Goal: Task Accomplishment & Management: Use online tool/utility

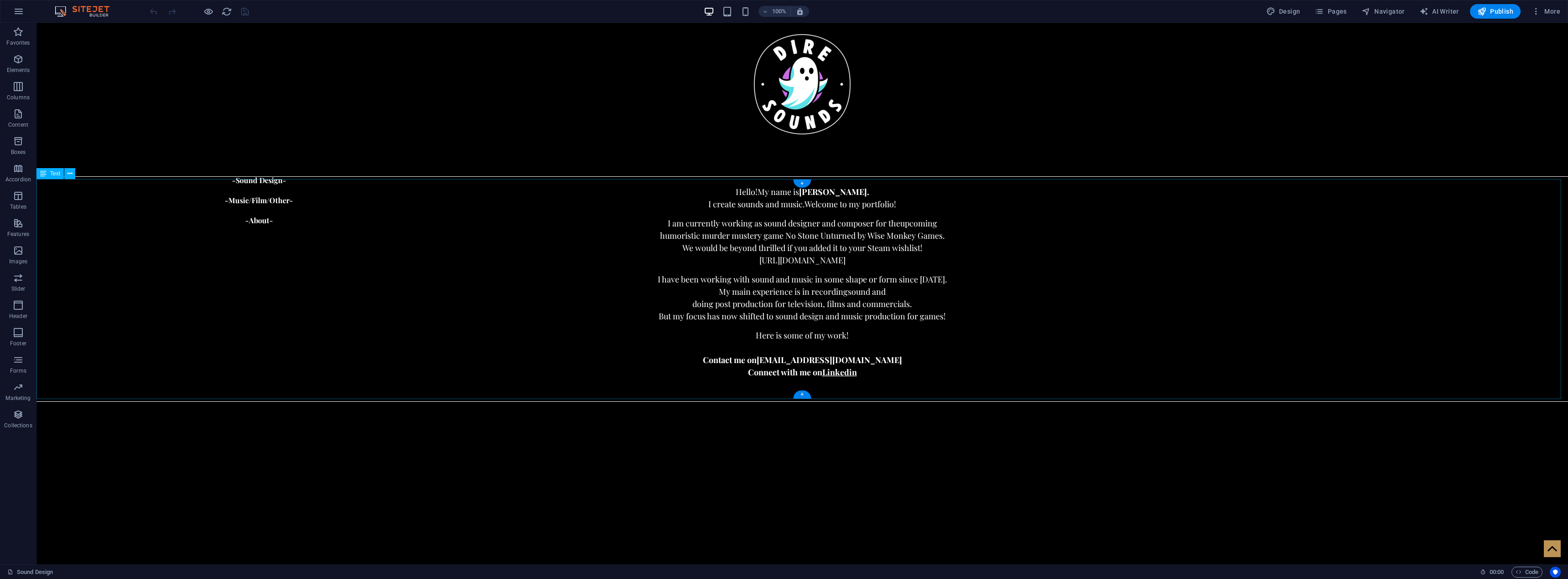
click at [669, 259] on div "Hello! My name is [PERSON_NAME]. I create sounds and music. Welcome to my portf…" at bounding box center [802, 289] width 1531 height 220
click at [940, 246] on div "Hello! My name is [PERSON_NAME]. I create sounds and music. Welcome to my portf…" at bounding box center [802, 289] width 1531 height 220
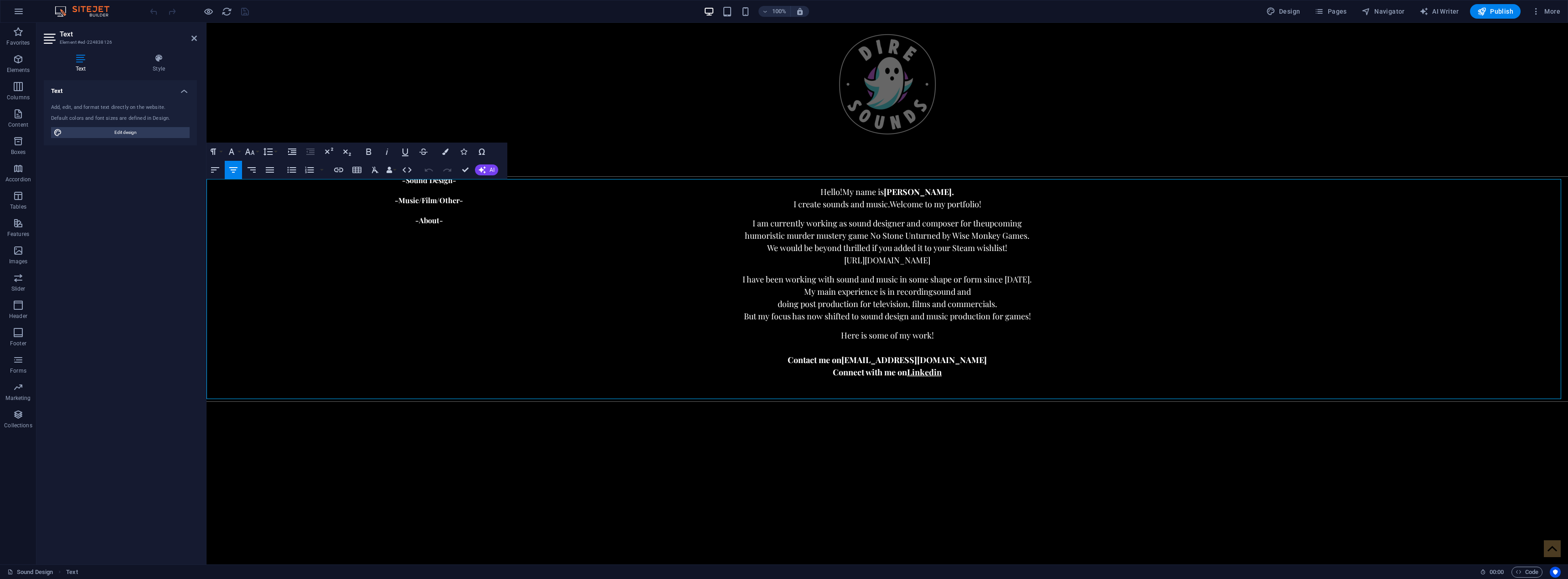
click at [1016, 249] on p "We would be beyond thrilled if you added it to your Steam wishlist!" at bounding box center [886, 248] width 1362 height 12
click at [1023, 258] on p "[URL][DOMAIN_NAME]" at bounding box center [886, 260] width 1362 height 12
click at [751, 260] on p "[URL][DOMAIN_NAME] <-" at bounding box center [886, 260] width 1362 height 12
click at [1071, 257] on p "-> [URL][DOMAIN_NAME] <-" at bounding box center [886, 260] width 1362 height 12
click at [1532, 15] on icon "button" at bounding box center [1536, 11] width 9 height 9
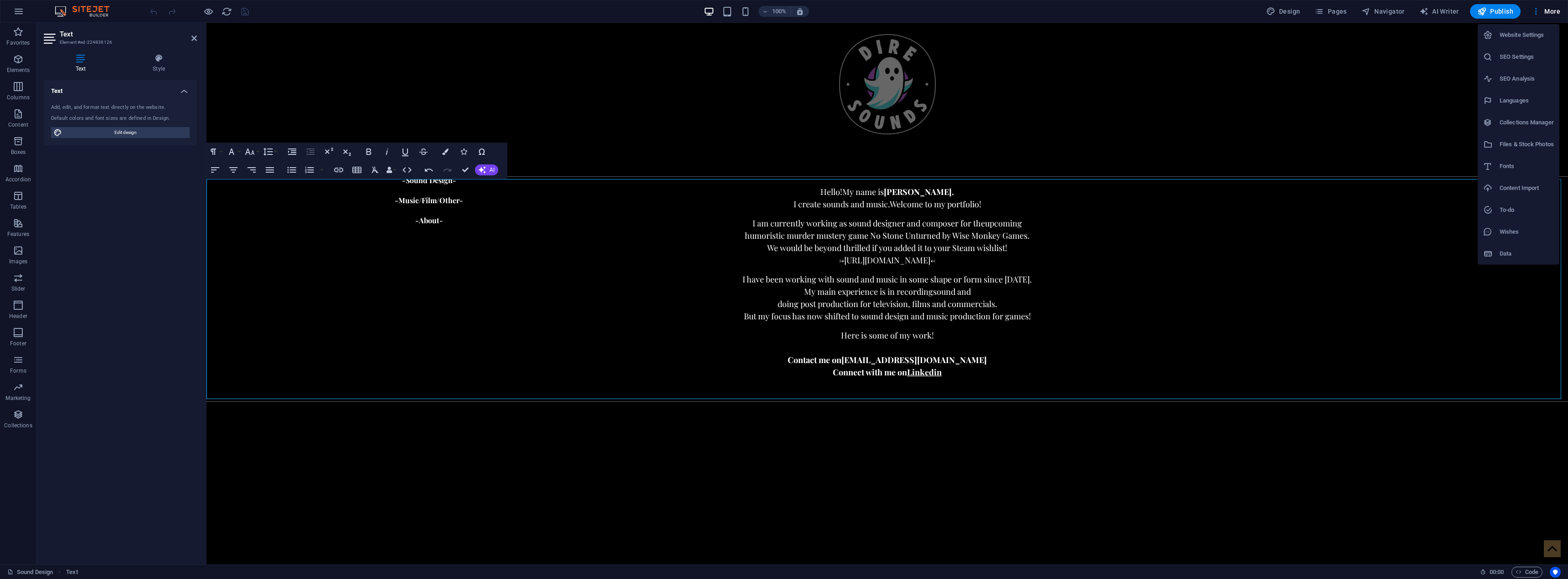
click at [872, 12] on div at bounding box center [784, 290] width 1568 height 579
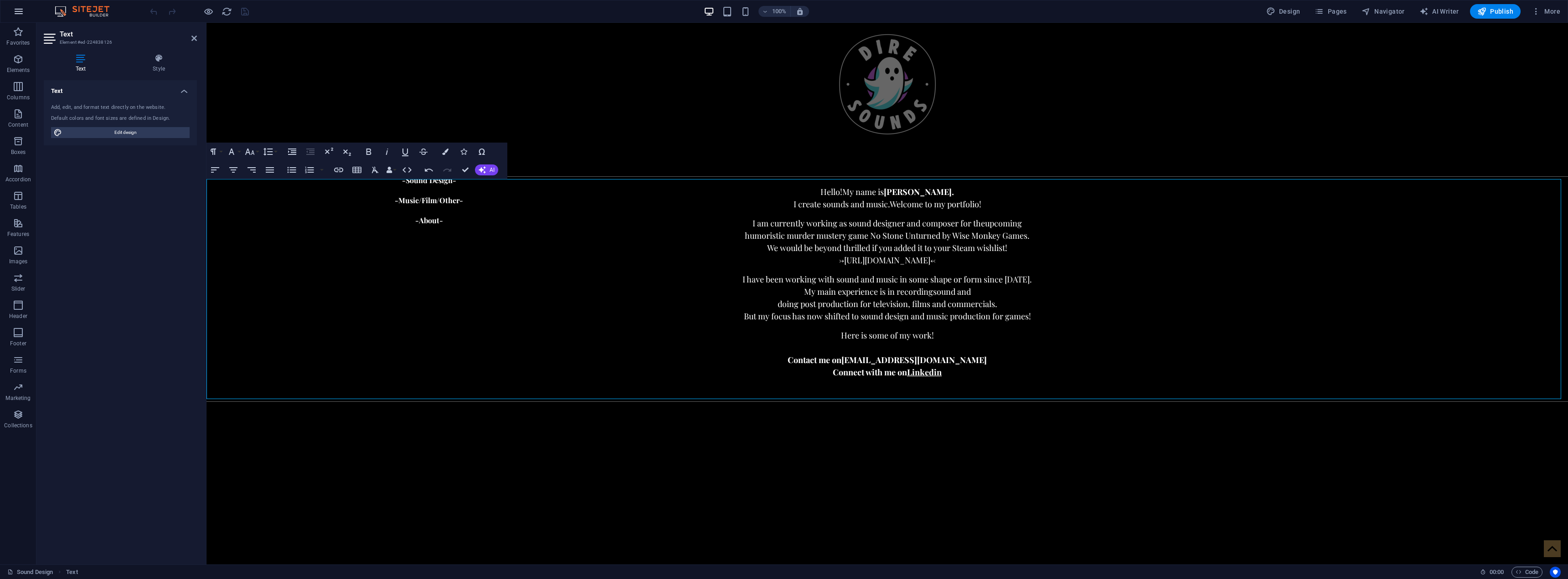
click at [19, 10] on icon "button" at bounding box center [19, 12] width 11 height 11
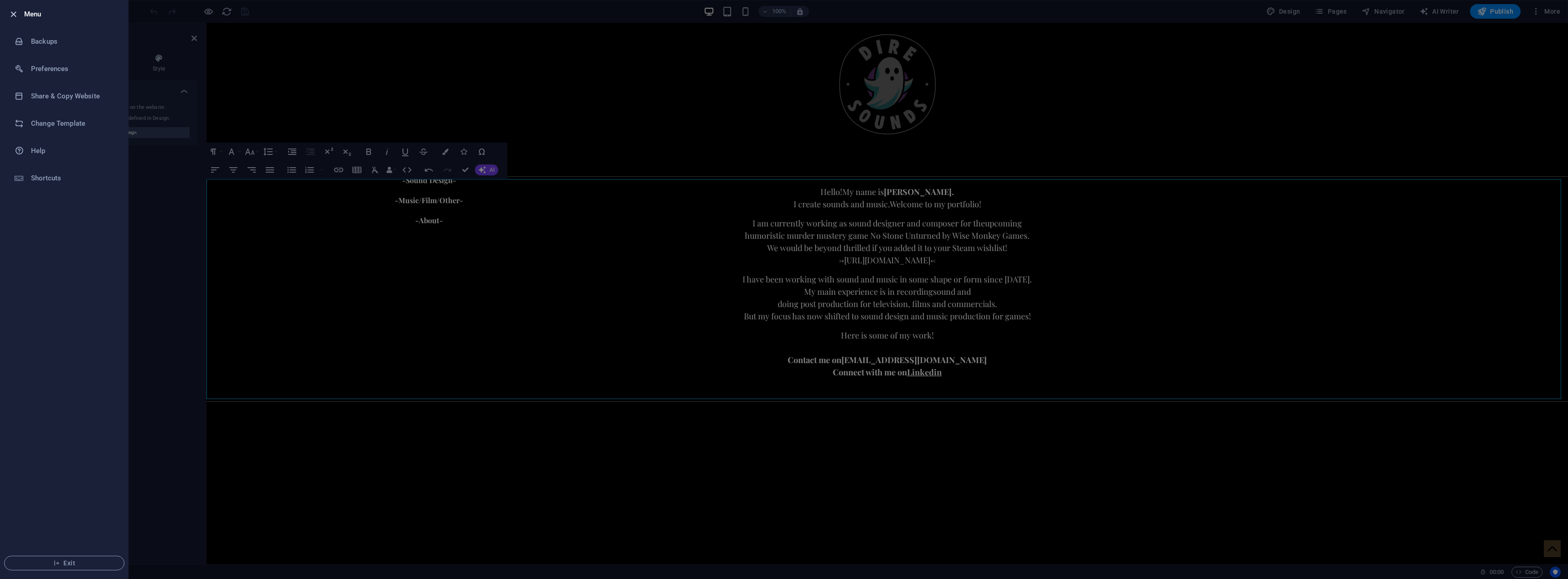
click at [12, 13] on icon "button" at bounding box center [13, 14] width 10 height 10
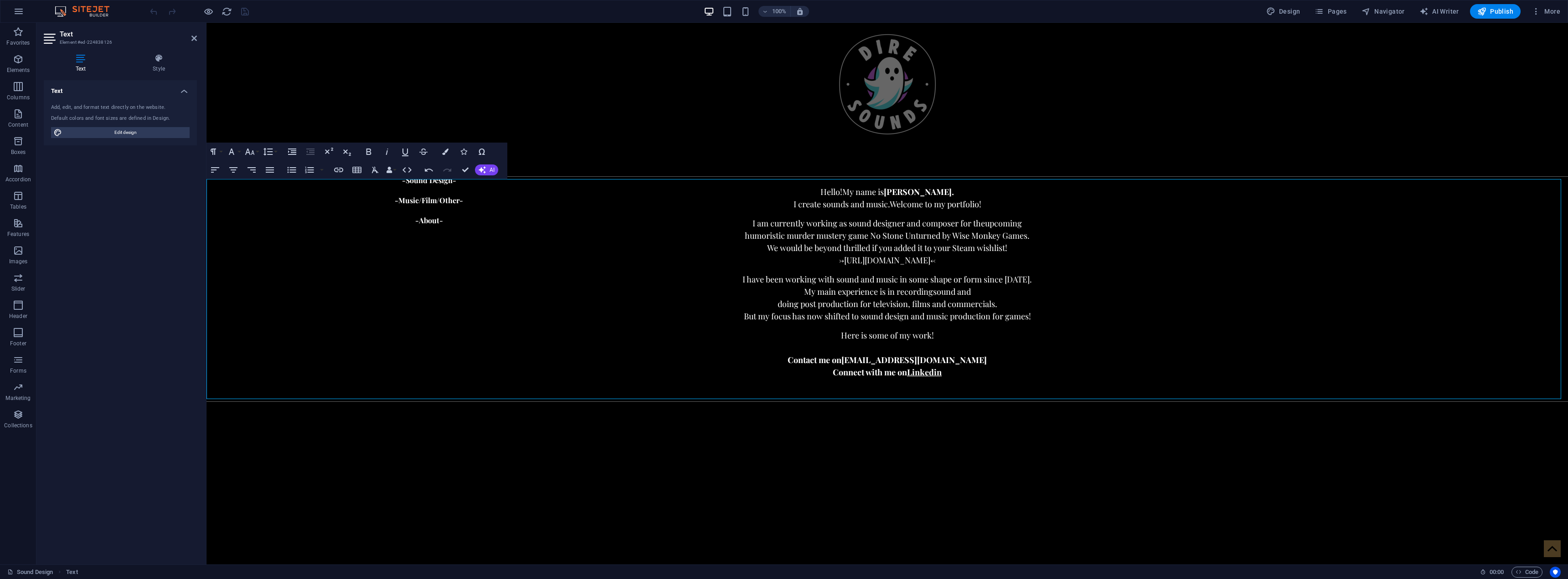
click at [553, 6] on div "100% Design Pages Navigator AI Writer Publish More" at bounding box center [856, 12] width 1416 height 15
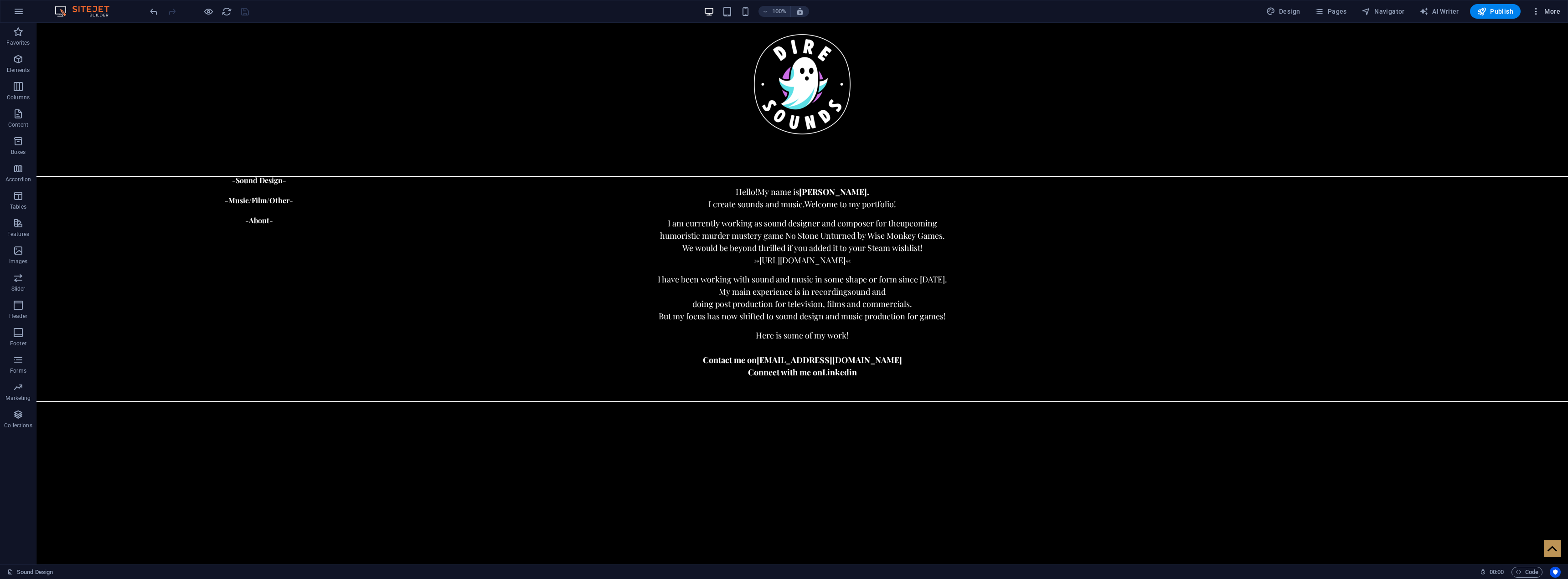
click at [1539, 12] on icon "button" at bounding box center [1536, 11] width 9 height 9
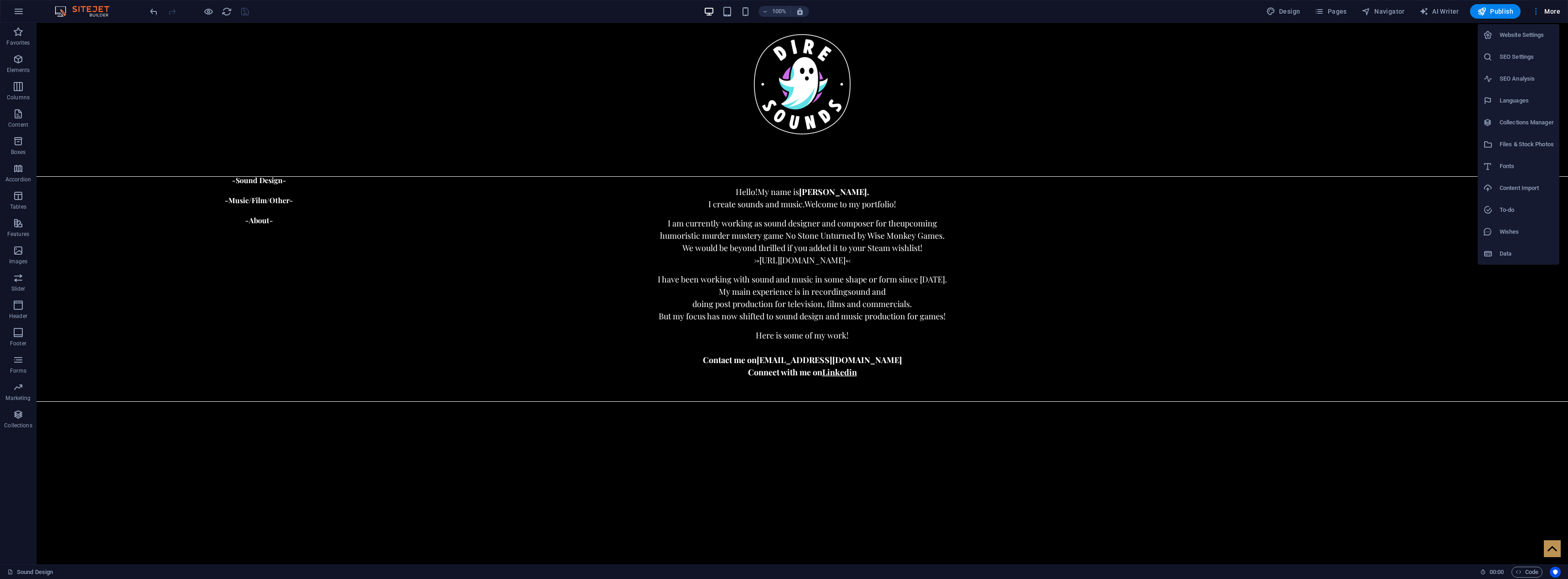
click at [1390, 10] on div at bounding box center [784, 290] width 1568 height 579
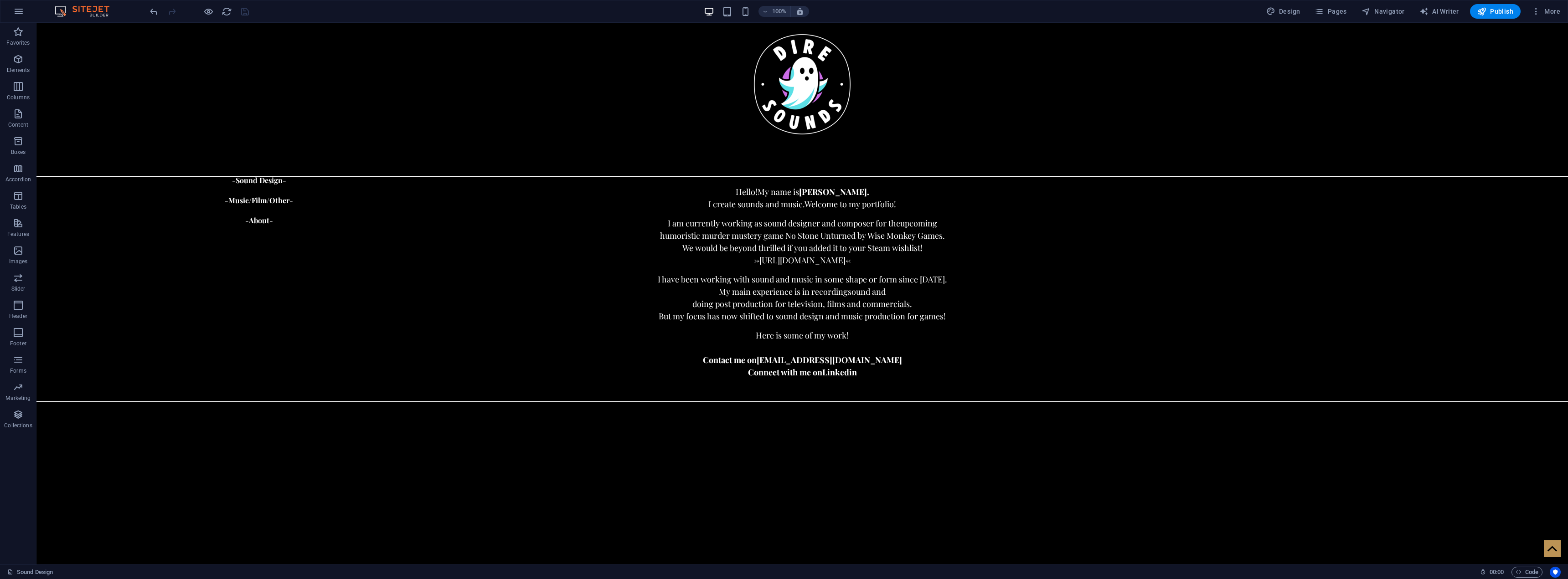
click at [1390, 10] on span "Navigator" at bounding box center [1383, 11] width 43 height 9
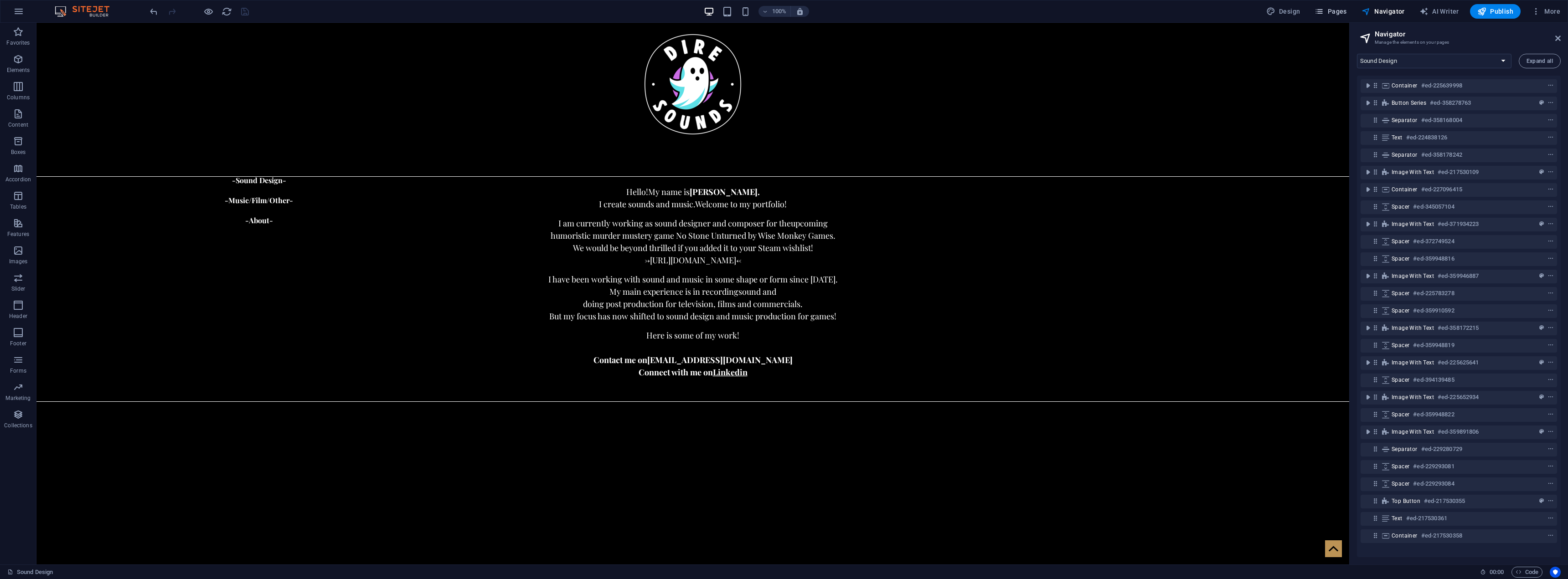
click at [1337, 13] on span "Pages" at bounding box center [1331, 11] width 32 height 9
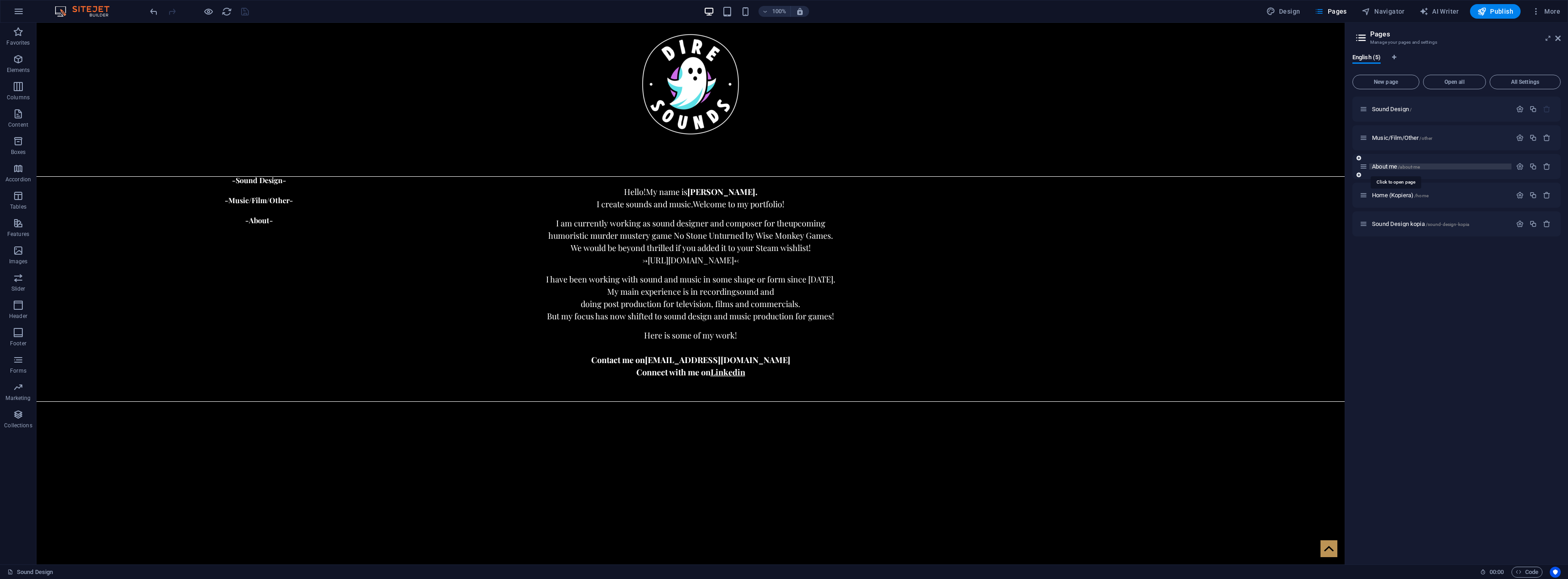
click at [1395, 166] on span "About me /about-me" at bounding box center [1396, 166] width 48 height 7
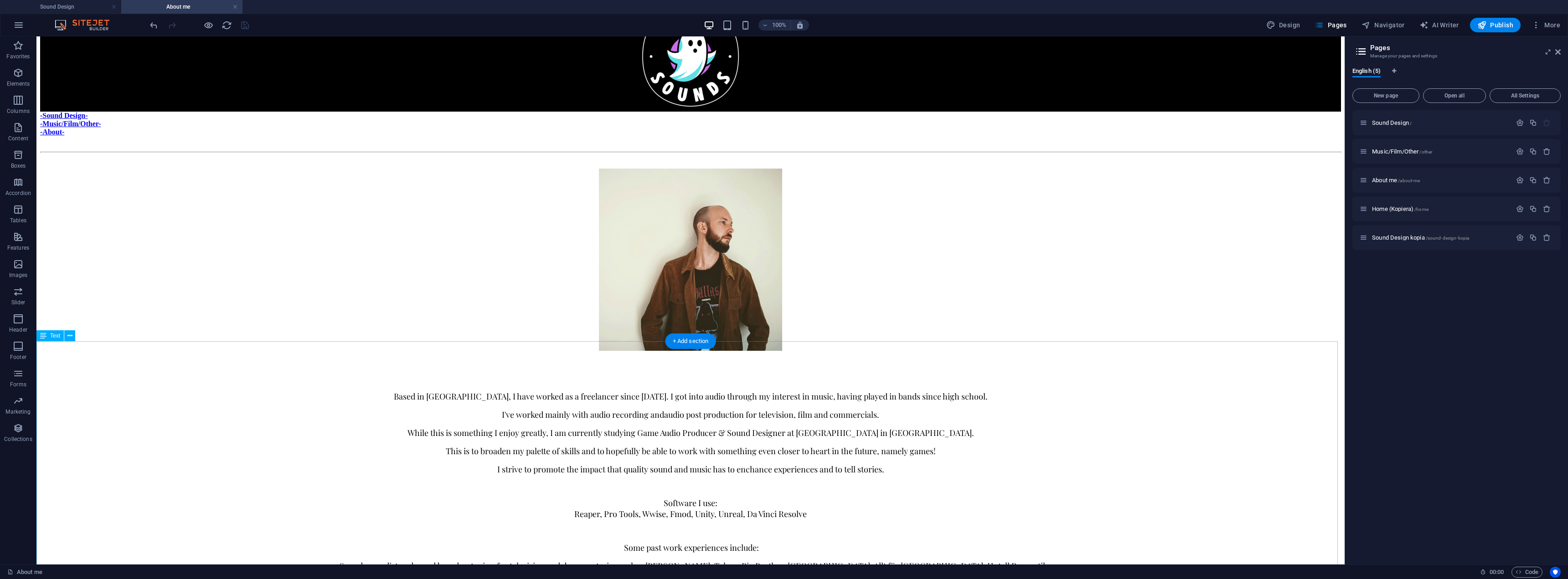
scroll to position [46, 0]
click at [561, 382] on div "Based in [GEOGRAPHIC_DATA], I have worked as a freelancer since [DATE]. I got i…" at bounding box center [690, 557] width 1301 height 396
click at [595, 405] on div "Based in [GEOGRAPHIC_DATA], I have worked as a freelancer since [DATE]. I got i…" at bounding box center [690, 557] width 1301 height 396
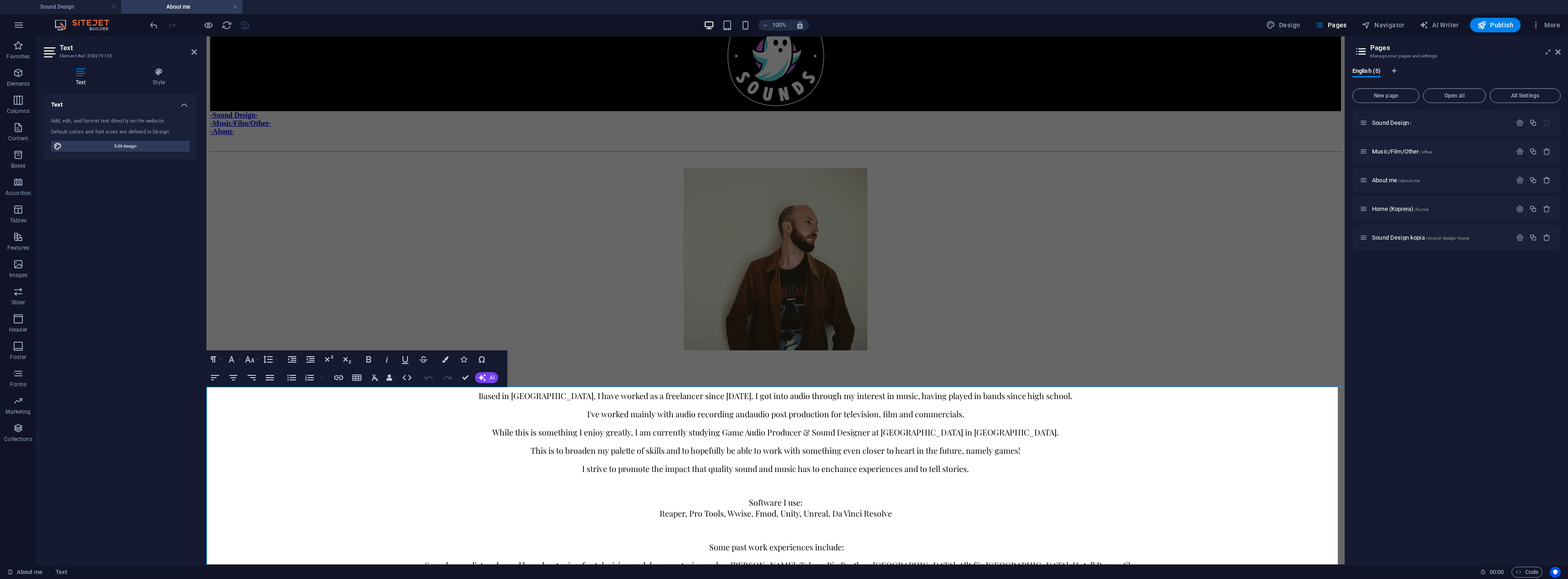
scroll to position [0, 0]
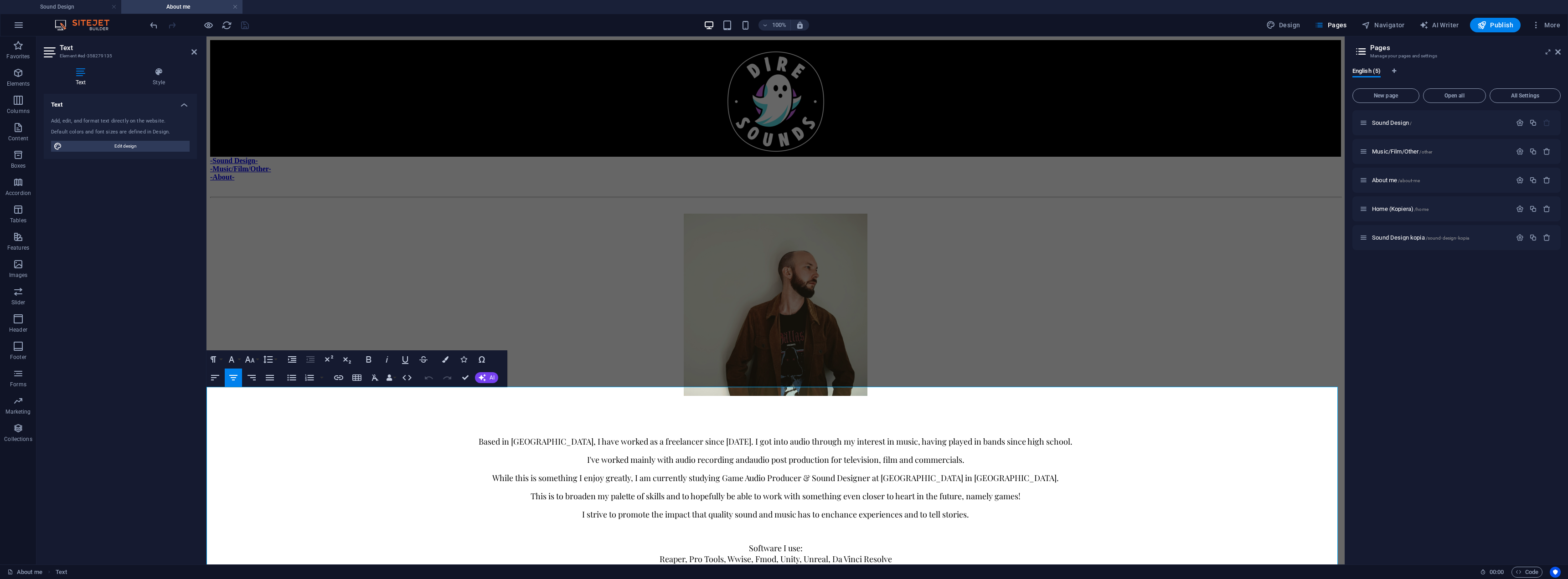
click at [644, 473] on span "While this is something I enjoy greatly, I am currently studying Game Audio Pro…" at bounding box center [775, 478] width 567 height 11
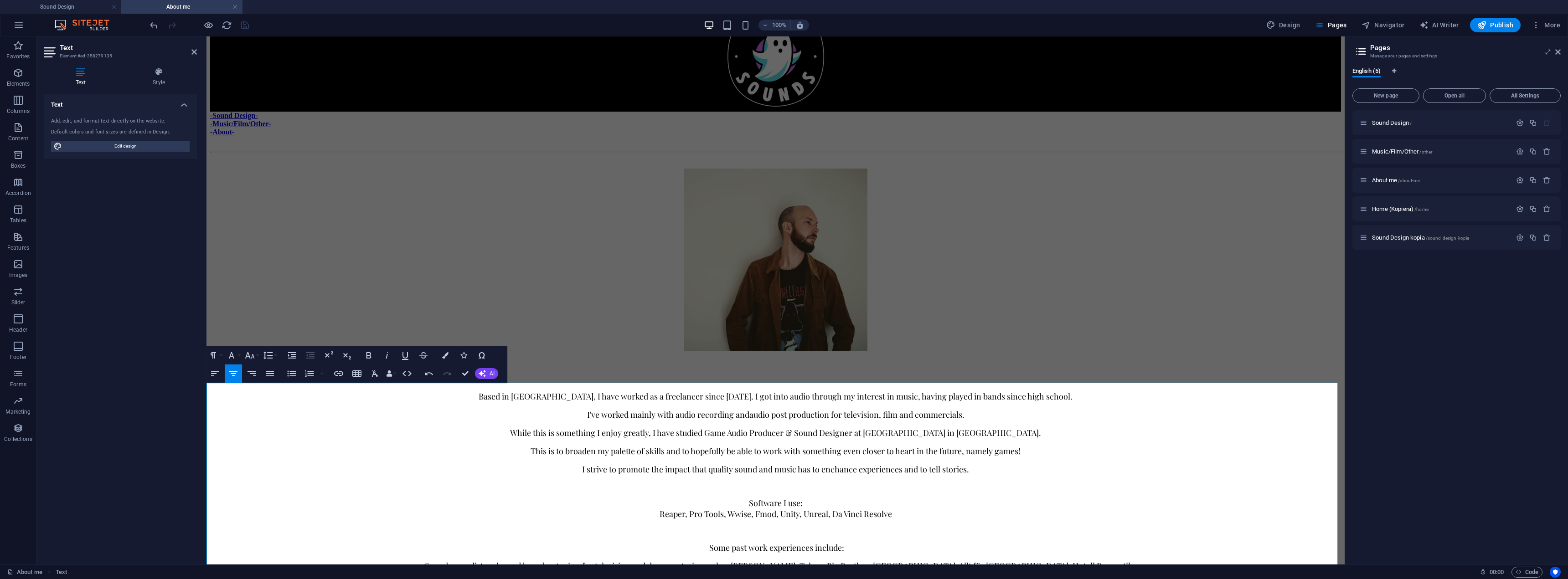
scroll to position [46, 0]
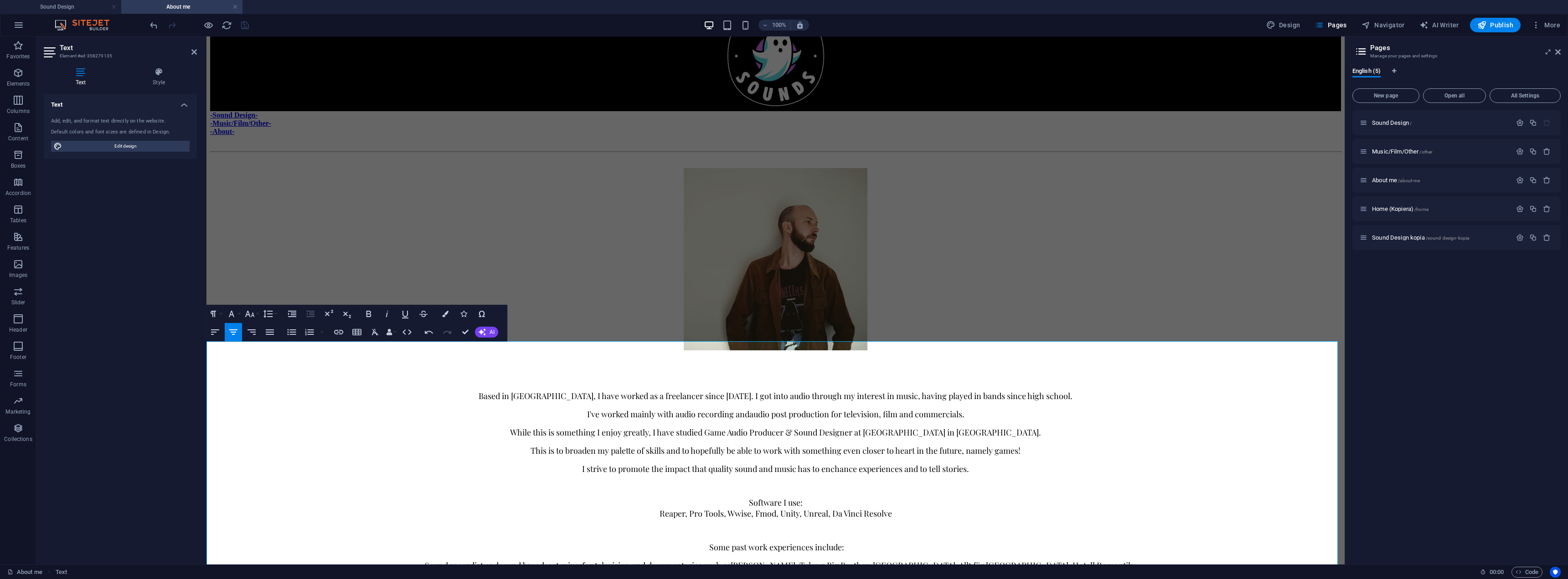
click at [660, 427] on span "While this is something I enjoy greatly, I have studied Game Audio Producer & S…" at bounding box center [775, 432] width 531 height 11
click at [547, 445] on span "This is to broaden my palette of skills and to hopefully be able to work with s…" at bounding box center [775, 451] width 490 height 11
drag, startPoint x: 573, startPoint y: 410, endPoint x: 1007, endPoint y: 409, distance: 434.0
click at [1007, 463] on p "I strive to promote the impact that quality sound and music has to enchance exp…" at bounding box center [775, 469] width 1131 height 11
copy span "I strive to promote the impact that quality sound and music has to enchance exp…"
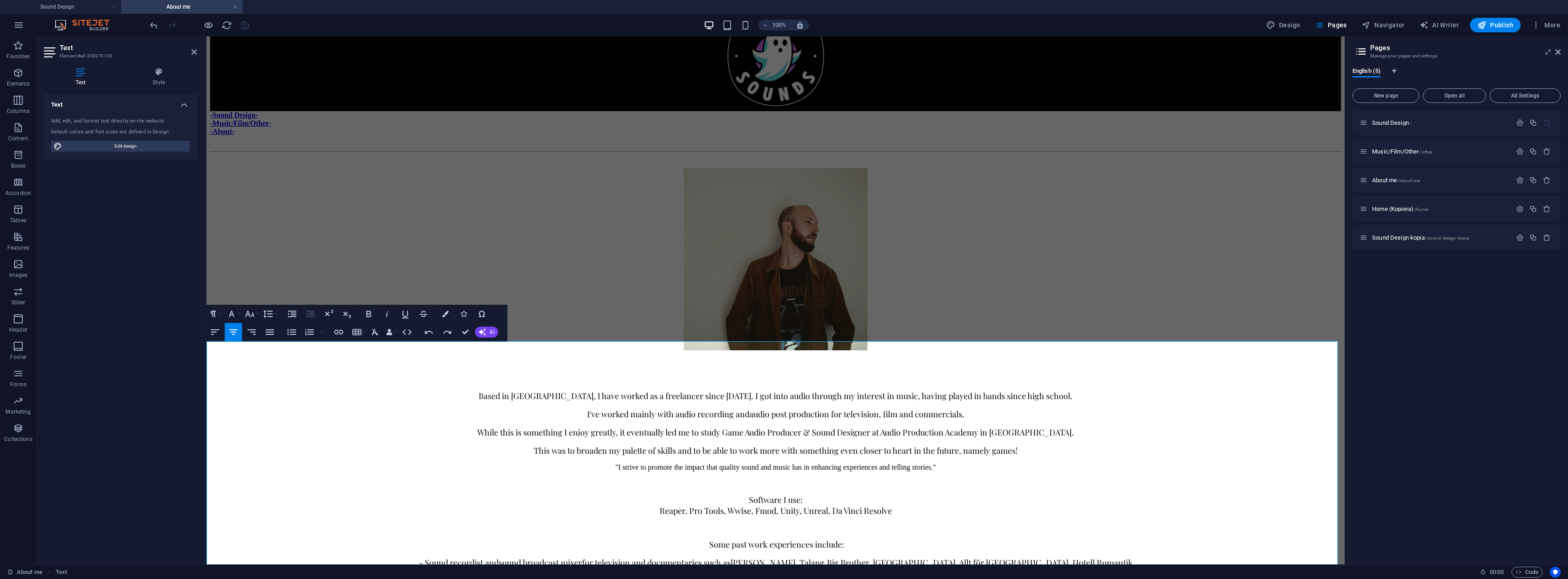
scroll to position [72, 1]
click at [658, 463] on span "I strive to promote the impact that quality sound and music has to enchance exp…" at bounding box center [775, 469] width 387 height 11
click at [651, 463] on span "I strive to promote the impact that quality sound and music has to enchance exp…" at bounding box center [775, 469] width 387 height 11
click at [659, 463] on span "I strive to promote the impact that quality sound and music has to enchance exp…" at bounding box center [775, 469] width 387 height 11
click at [373, 463] on p "I strive to promote the"I strive to promote the impact that quality sound and m…" at bounding box center [775, 469] width 1131 height 11
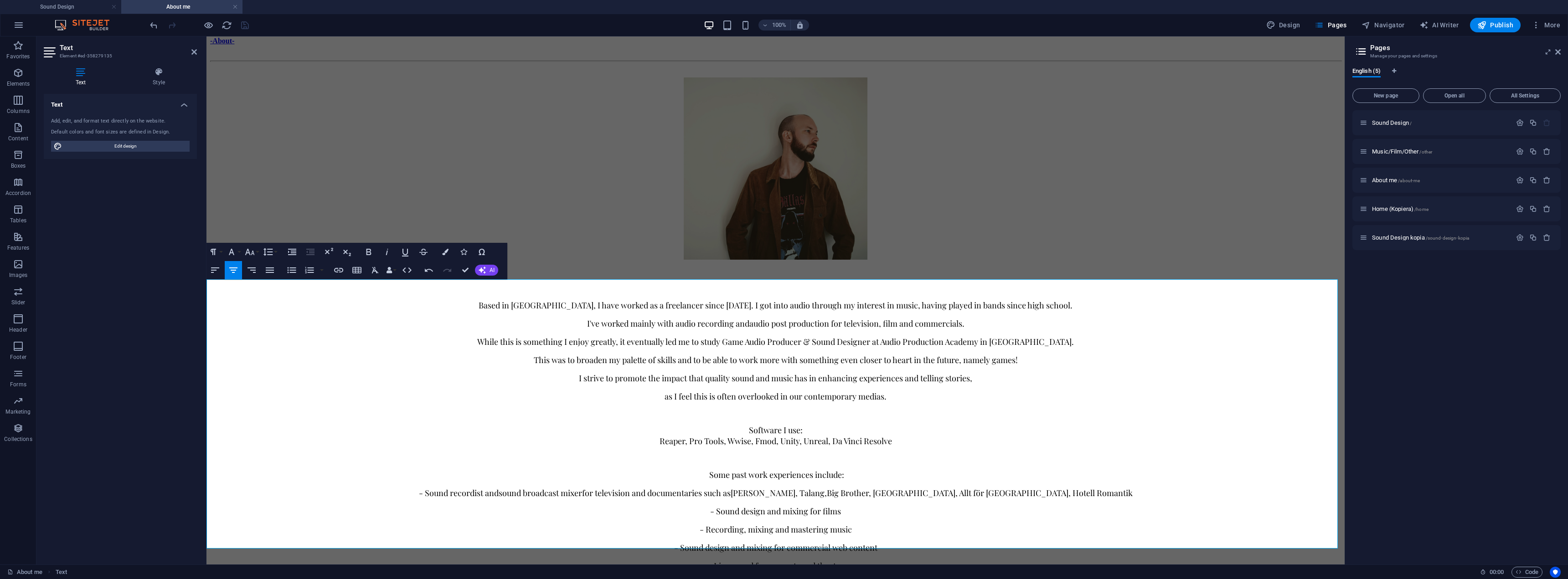
scroll to position [137, 0]
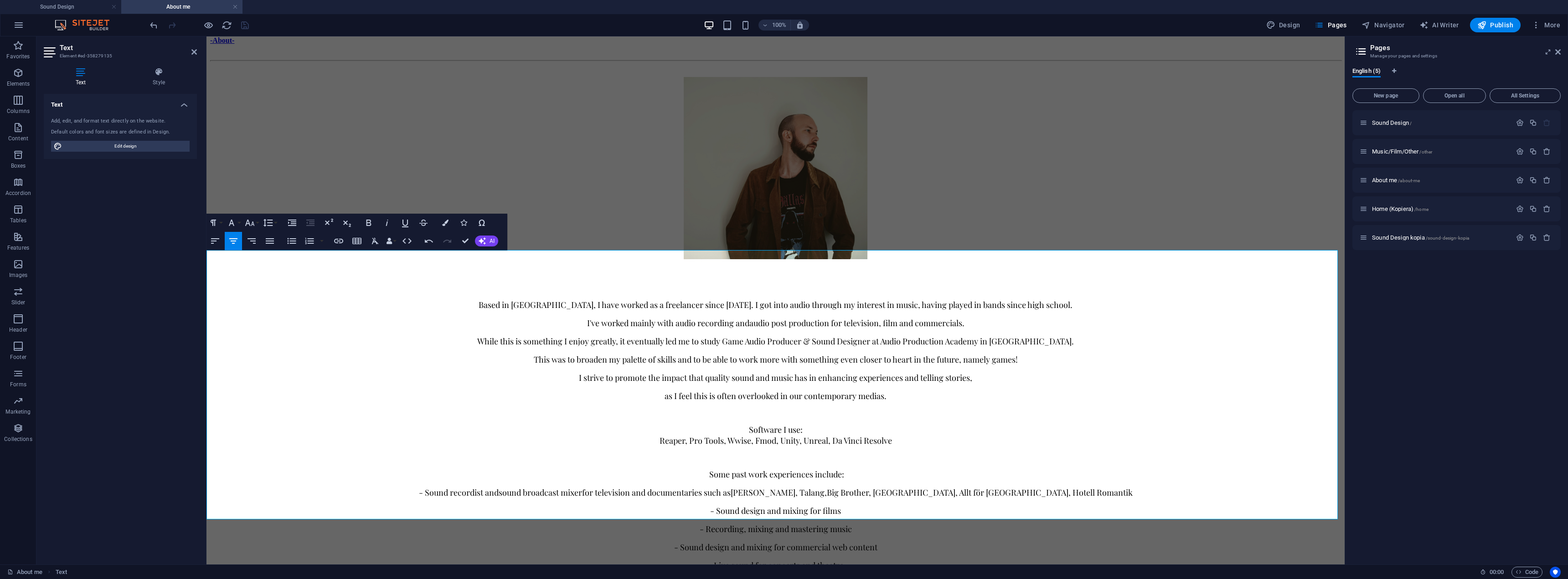
click at [825, 435] on span "Reaper, Pro Tools, Wwise, Fmod, Unity, Unreal, Da Vinci Resolve" at bounding box center [775, 440] width 233 height 11
drag, startPoint x: 870, startPoint y: 362, endPoint x: 682, endPoint y: 353, distance: 188.2
click at [682, 424] on p "Software I use: Reaper, Pro Tools, Wwise, Unity, Da Vinci Resolve" at bounding box center [775, 435] width 1131 height 22
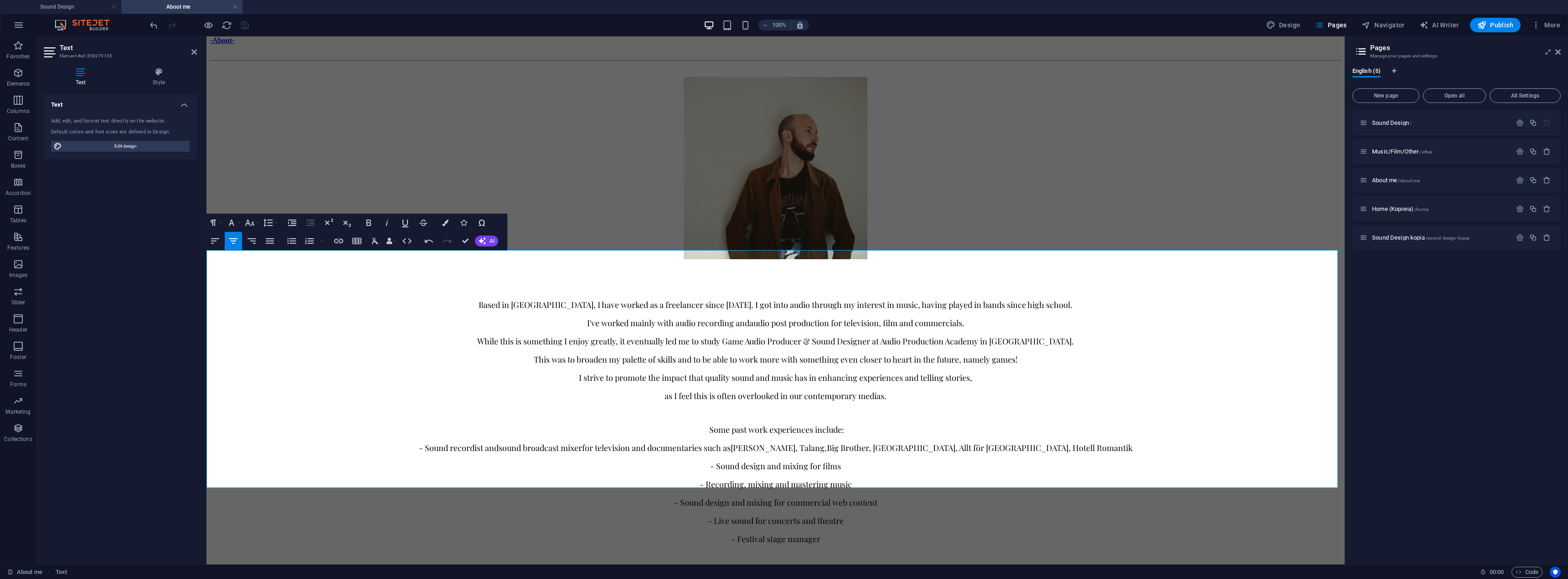
click at [730, 442] on span "for television and documentaries such as" at bounding box center [656, 448] width 149 height 11
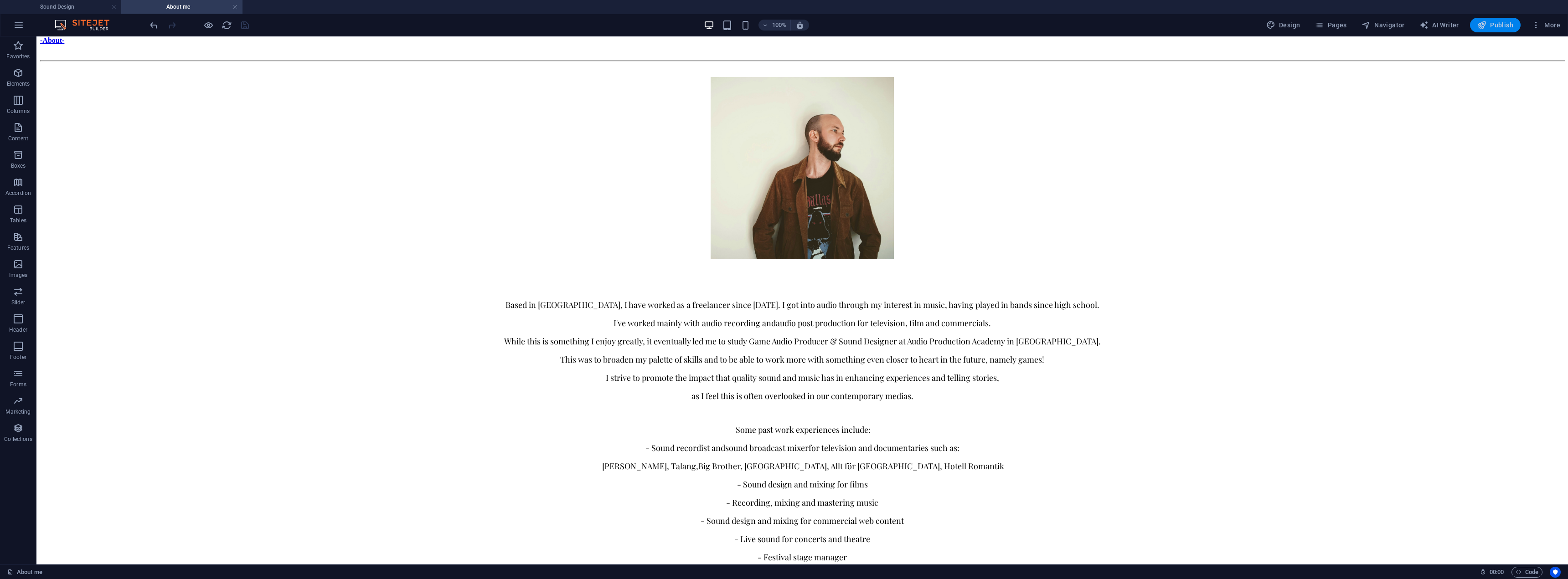
click at [1501, 26] on span "Publish" at bounding box center [1495, 25] width 36 height 9
